Goal: Check status

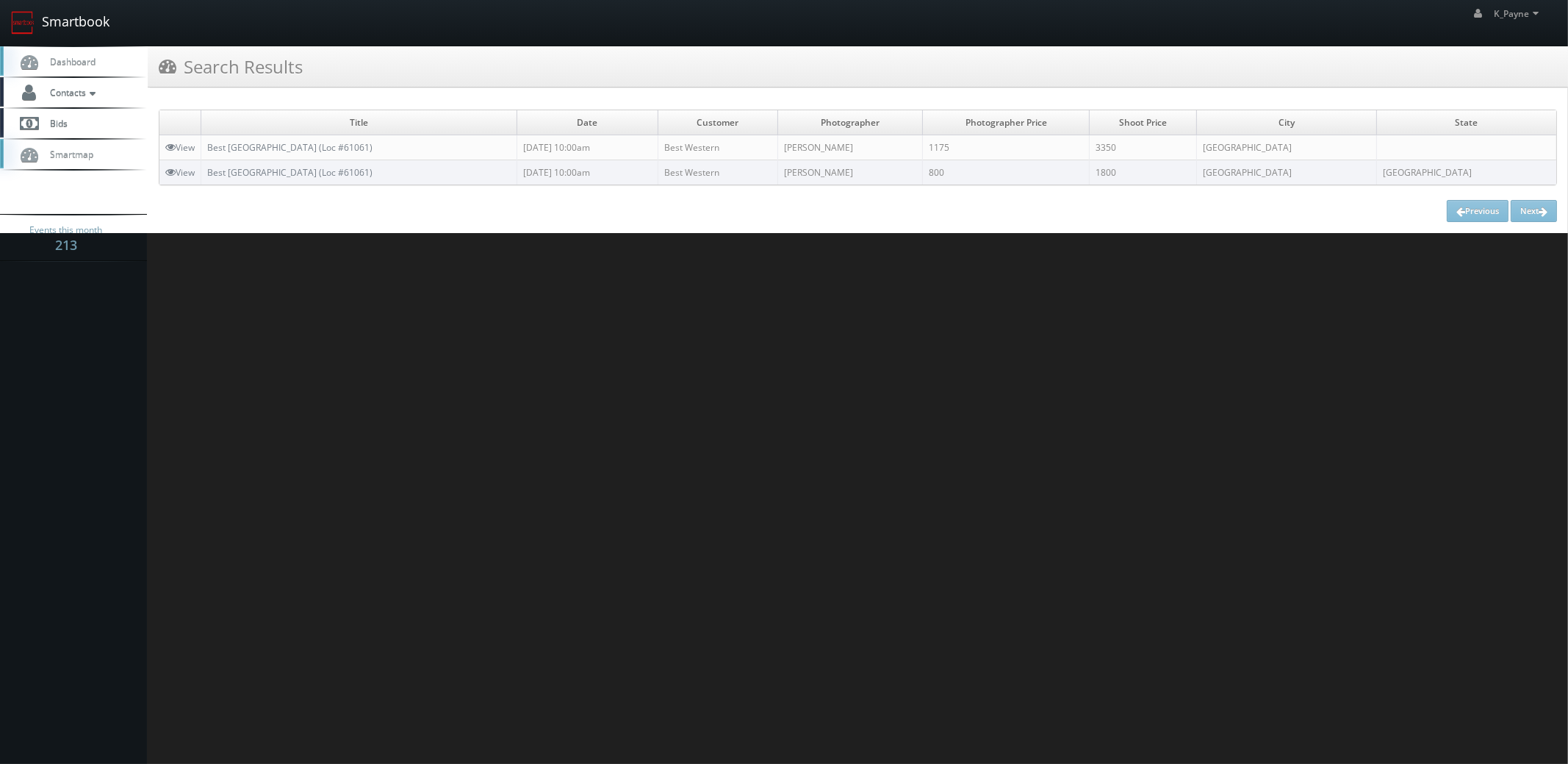
click at [82, 23] on link "Smartbook" at bounding box center [60, 22] width 120 height 45
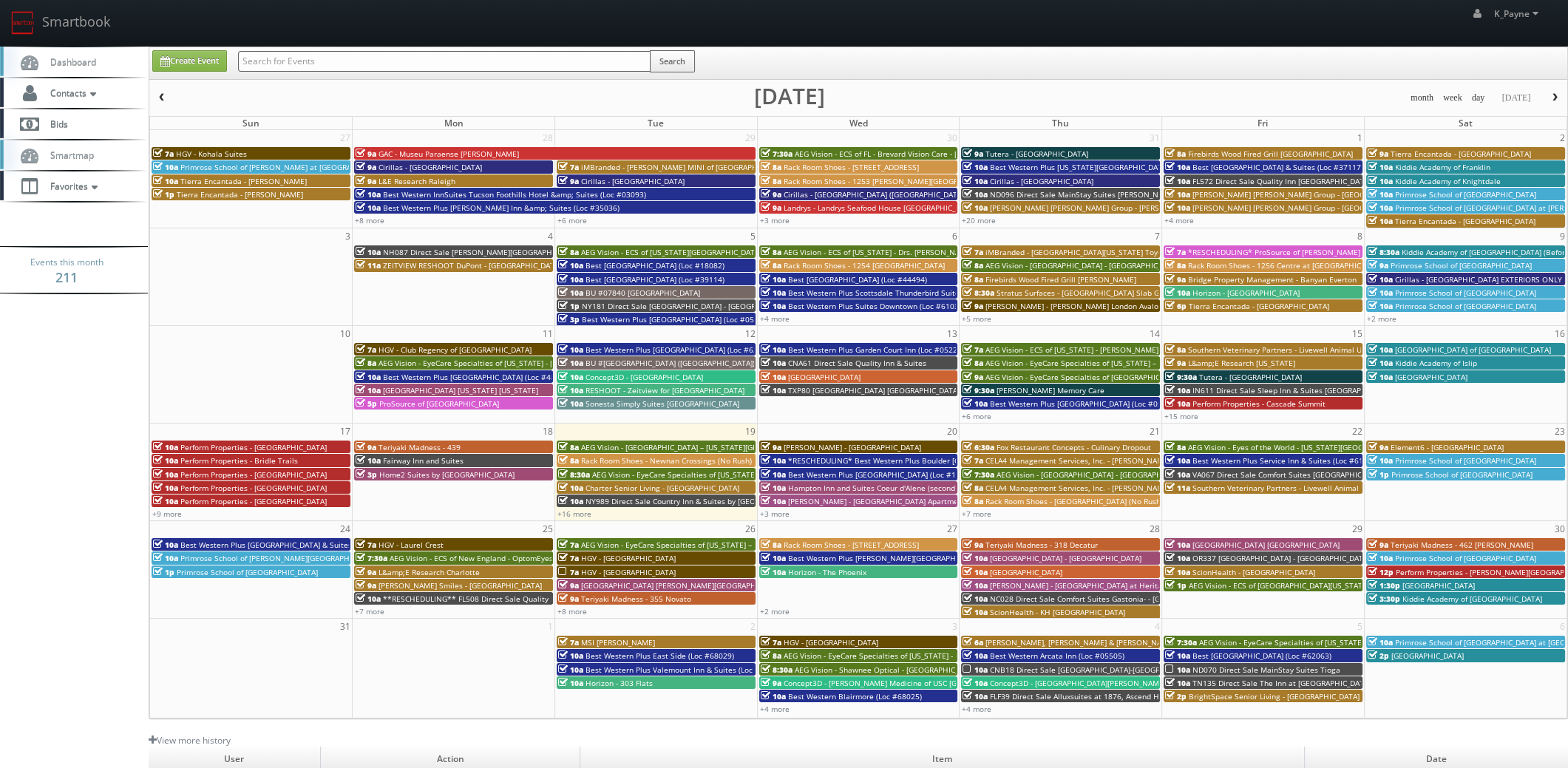
click at [294, 60] on input "text" at bounding box center [444, 61] width 412 height 21
type input "05459"
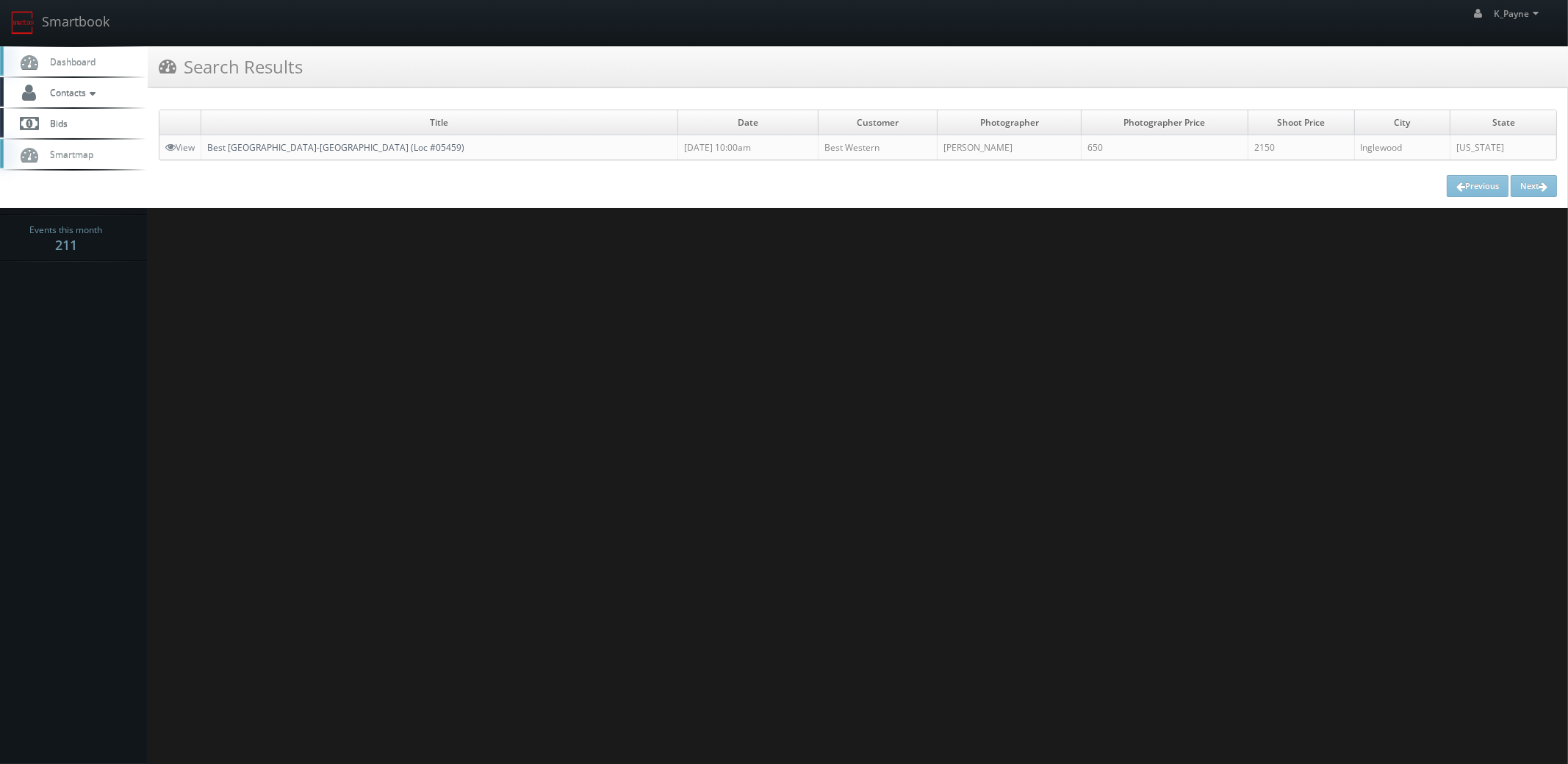
click at [319, 147] on link "Best [GEOGRAPHIC_DATA]-[GEOGRAPHIC_DATA] (Loc #05459)" at bounding box center [335, 147] width 257 height 12
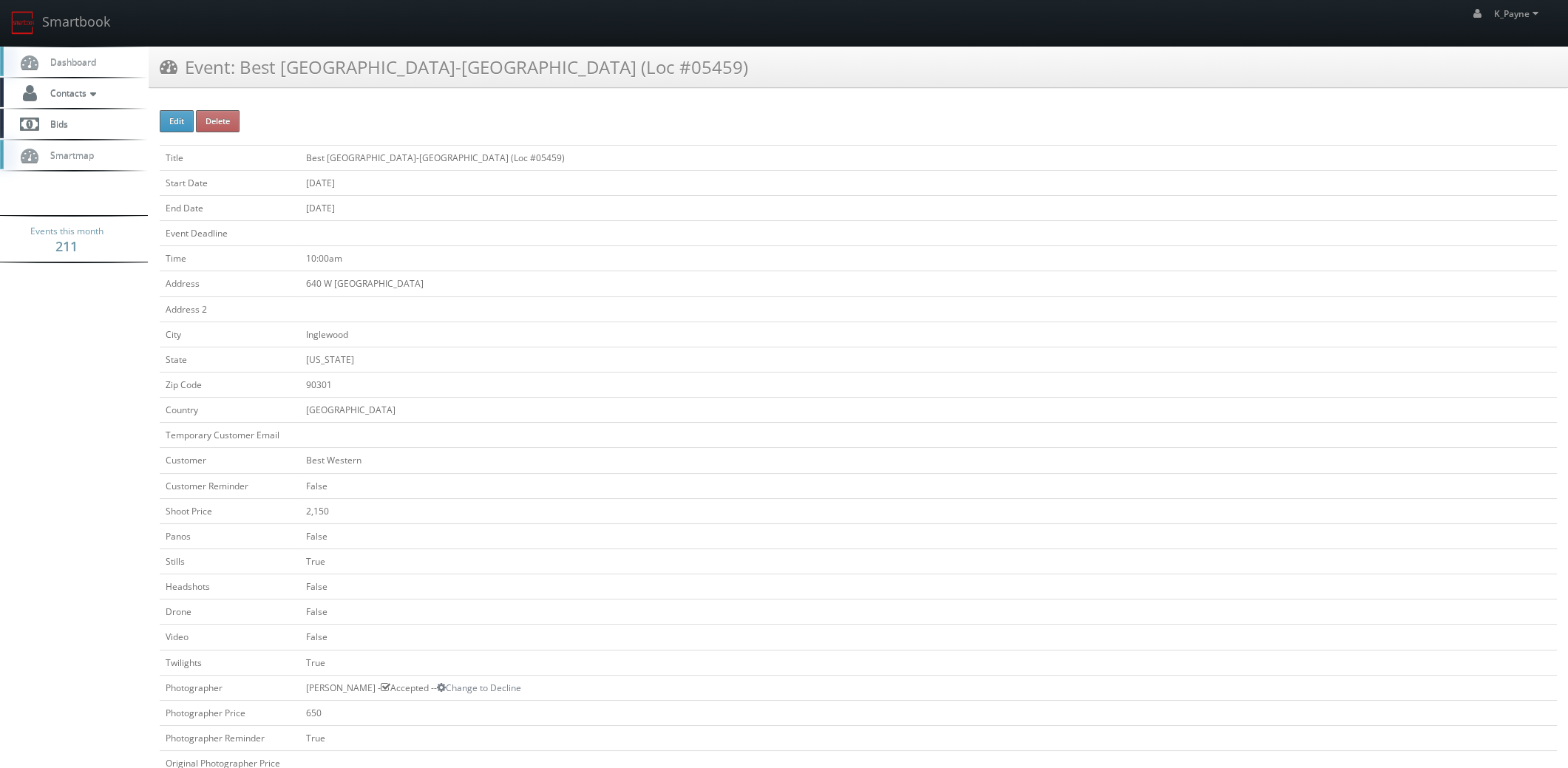
drag, startPoint x: 620, startPoint y: 156, endPoint x: 285, endPoint y: 160, distance: 335.0
click at [279, 161] on tr "Title Best Western Airpark Hotel-Los Angeles LAX Airport (Loc #05459)" at bounding box center [859, 157] width 1397 height 25
click at [347, 47] on div "Event: Best Western Airpark Hotel-Los Angeles LAX Airport (Loc #05459)" at bounding box center [858, 67] width 1419 height 42
drag, startPoint x: 665, startPoint y: 61, endPoint x: 241, endPoint y: 59, distance: 424.0
click at [241, 59] on h3 "Event: Best Western Airpark Hotel-Los Angeles LAX Airport (Loc #05459)" at bounding box center [454, 67] width 588 height 26
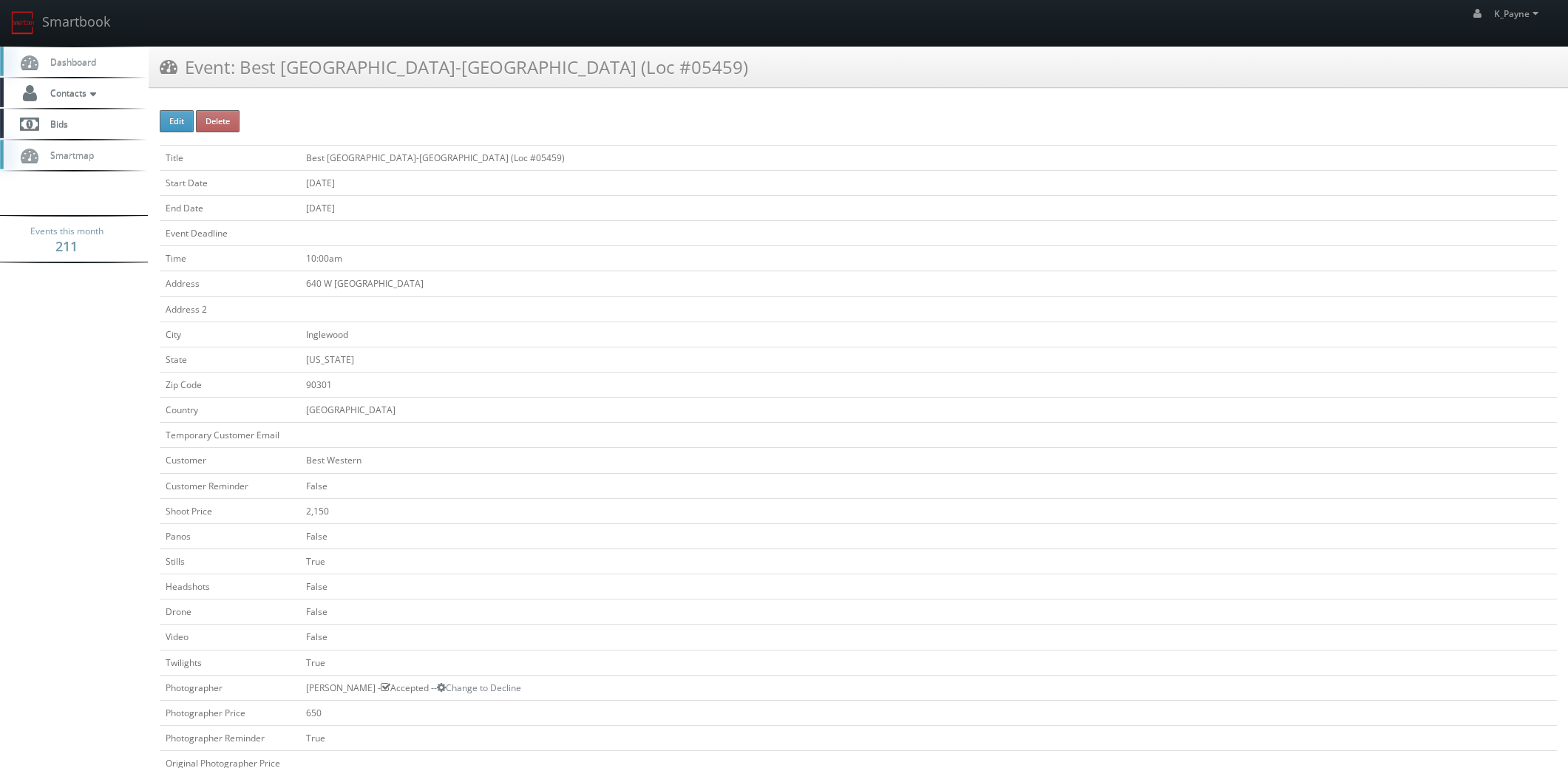
copy h3 "Best Western Airpark Hotel-Los Angeles LAX Airport"
